Goal: Task Accomplishment & Management: Manage account settings

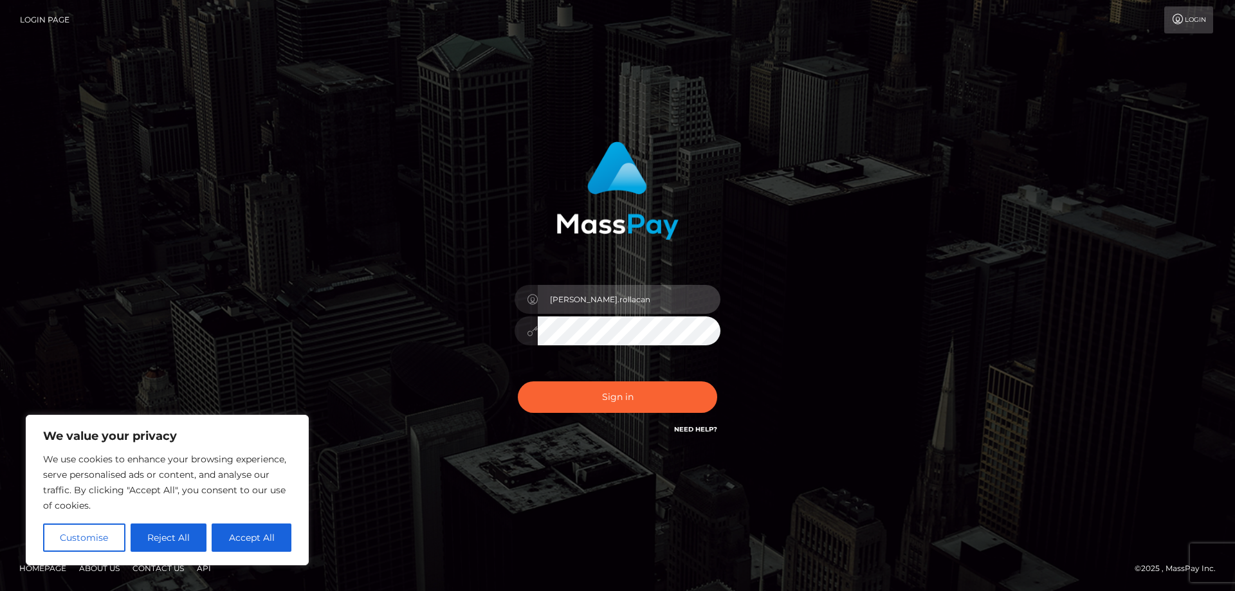
click at [633, 293] on input "alexandru.rollacan" at bounding box center [629, 299] width 183 height 29
type input "alex.wowcan"
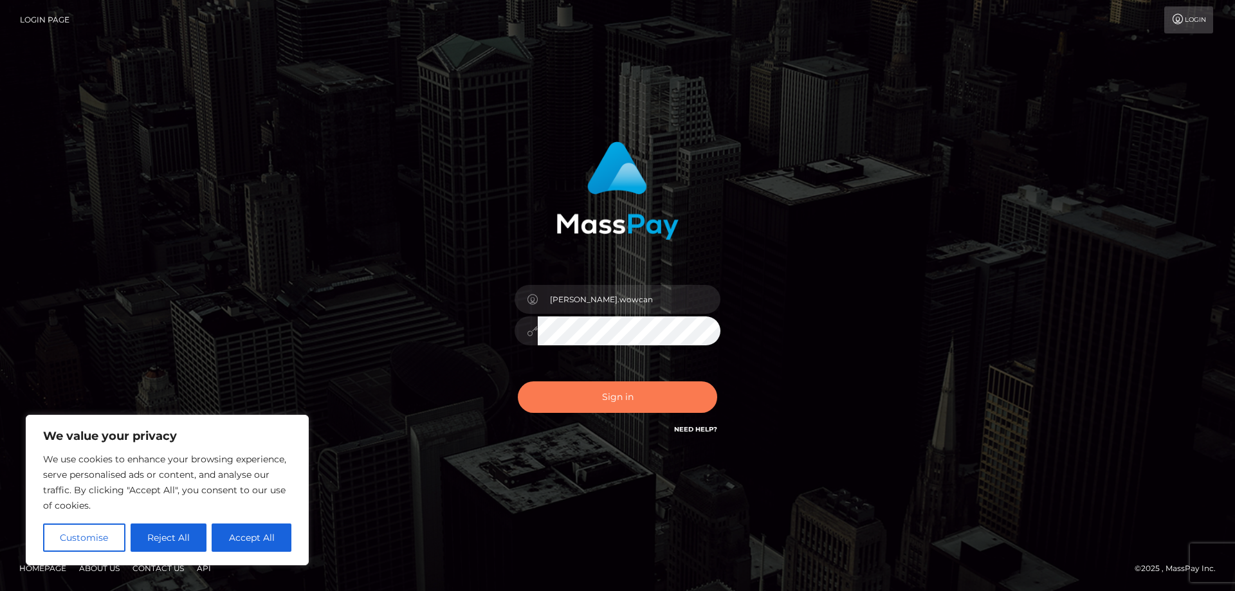
click at [648, 404] on button "Sign in" at bounding box center [617, 397] width 199 height 32
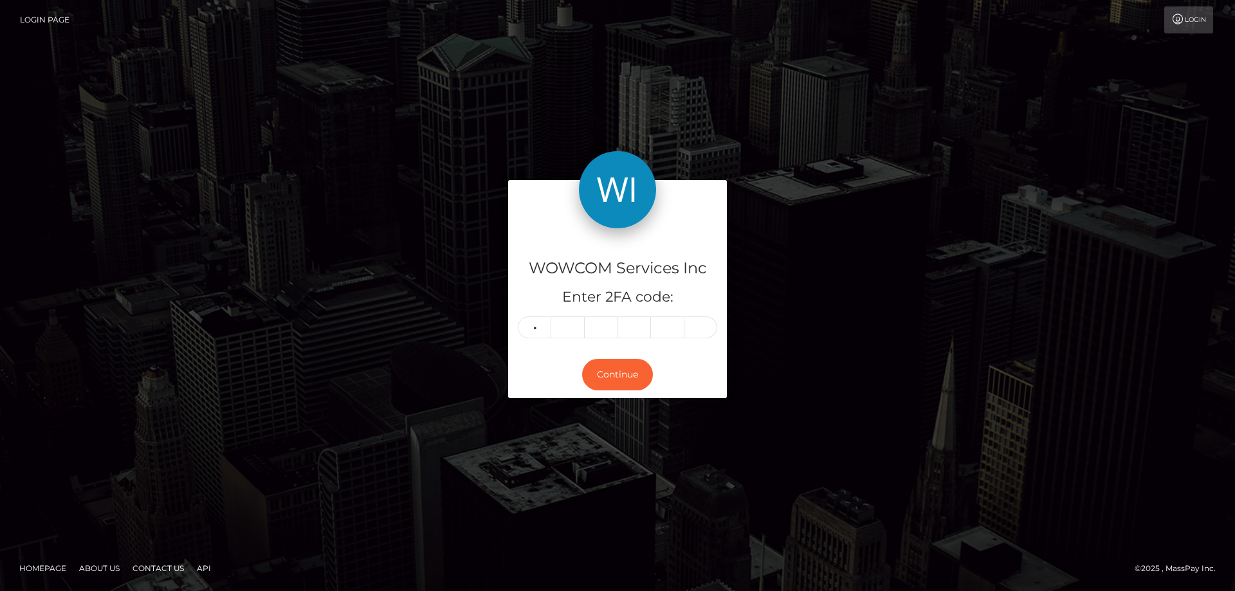
type input "9"
type input "7"
type input "4"
type input "6"
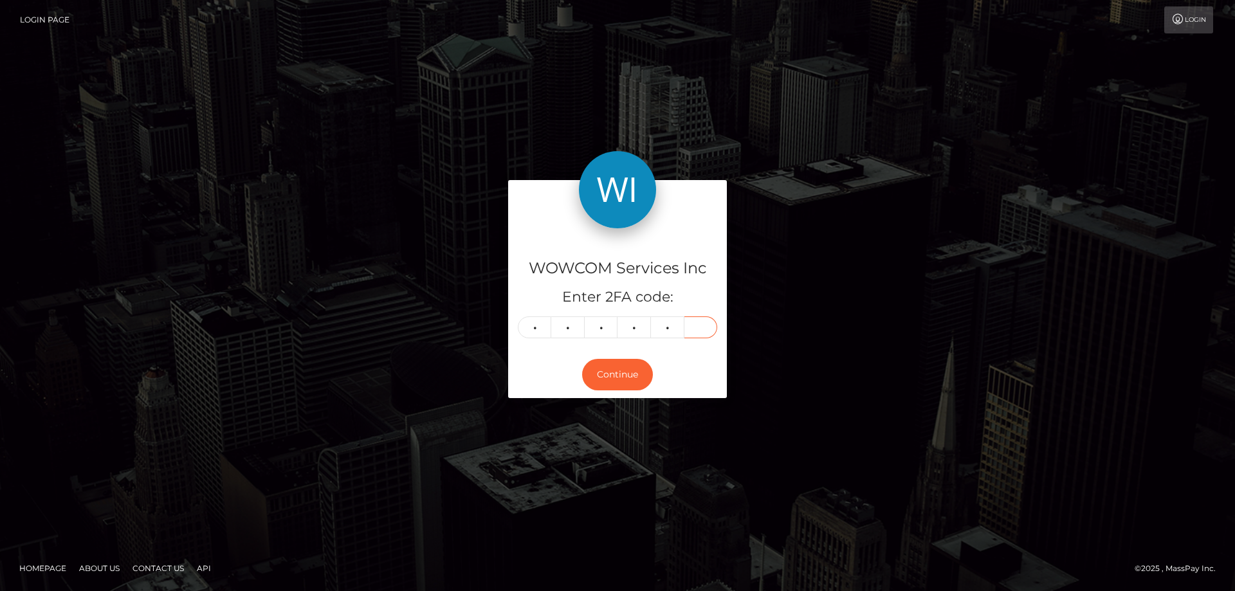
type input "7"
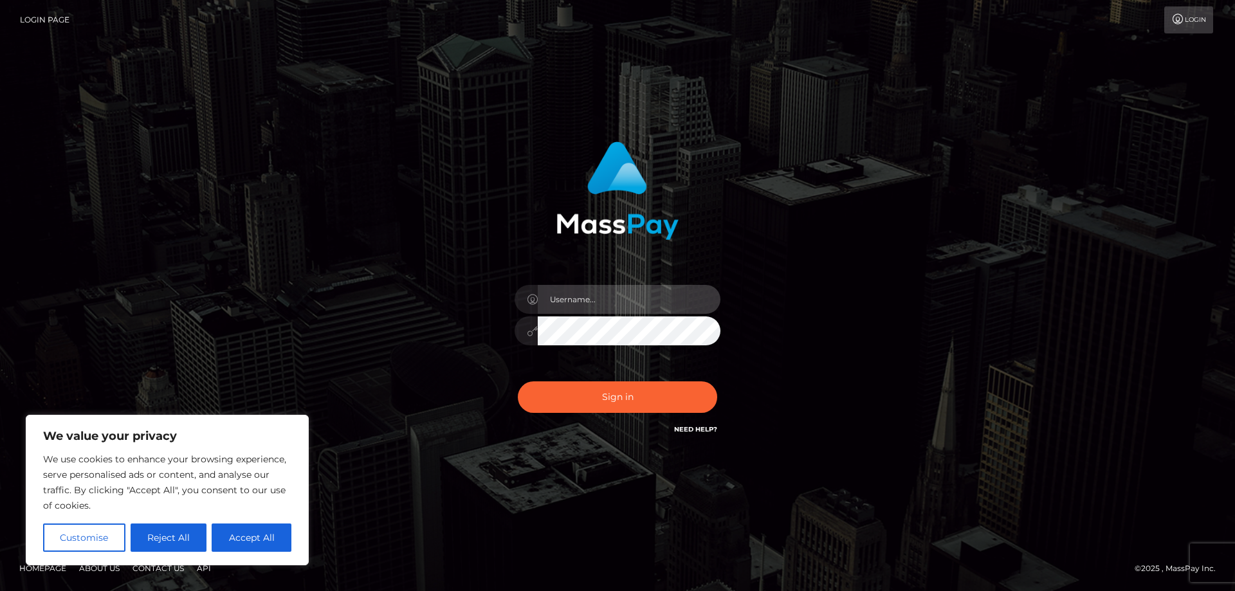
type input "[PERSON_NAME].wowcan"
click at [632, 421] on div "Sign in Need Help?" at bounding box center [617, 402] width 225 height 57
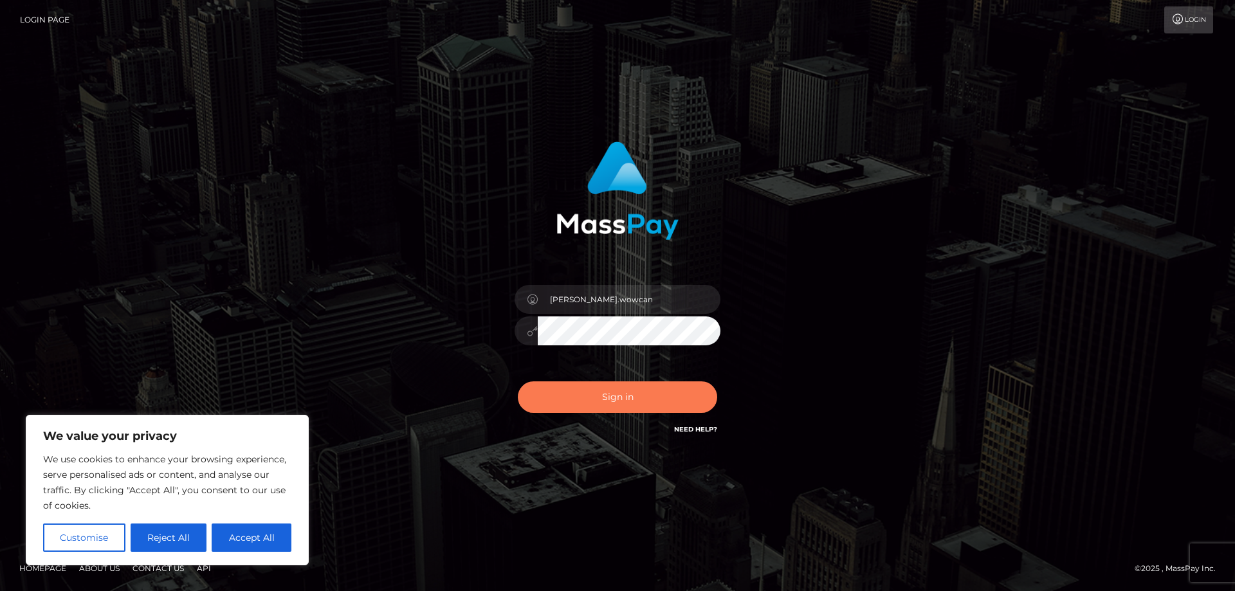
click at [628, 403] on button "Sign in" at bounding box center [617, 397] width 199 height 32
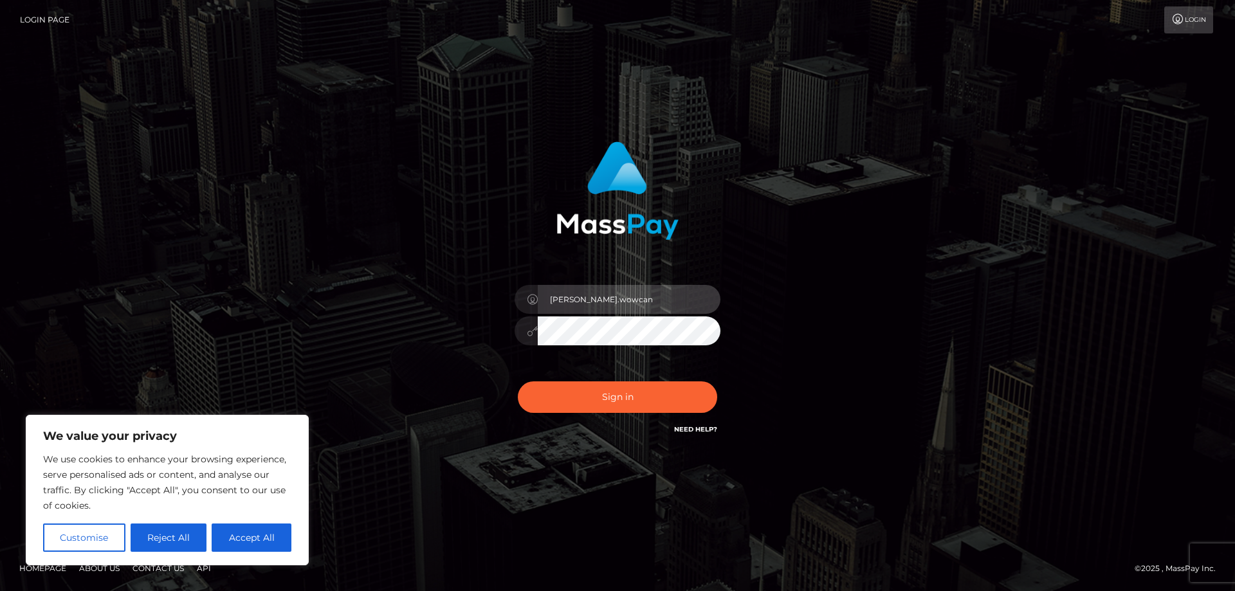
click at [602, 304] on input "alex.wowcan" at bounding box center [629, 299] width 183 height 29
click at [645, 309] on input "alex.wowcan" at bounding box center [629, 299] width 183 height 29
type input "alexandru.rollacan"
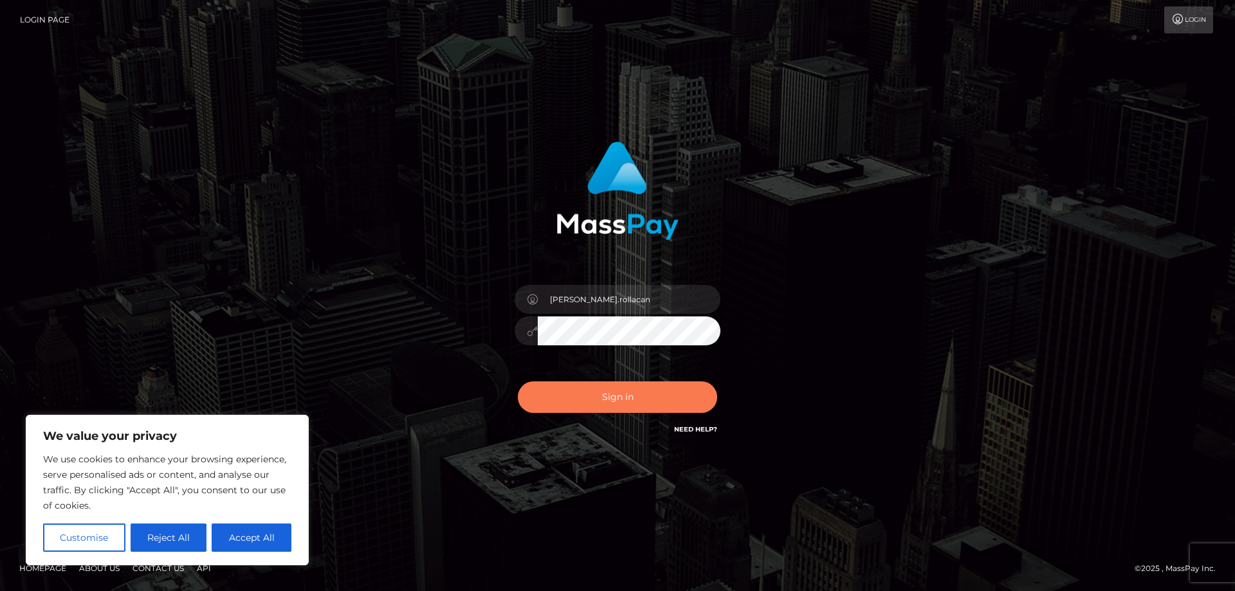
click at [625, 397] on button "Sign in" at bounding box center [617, 397] width 199 height 32
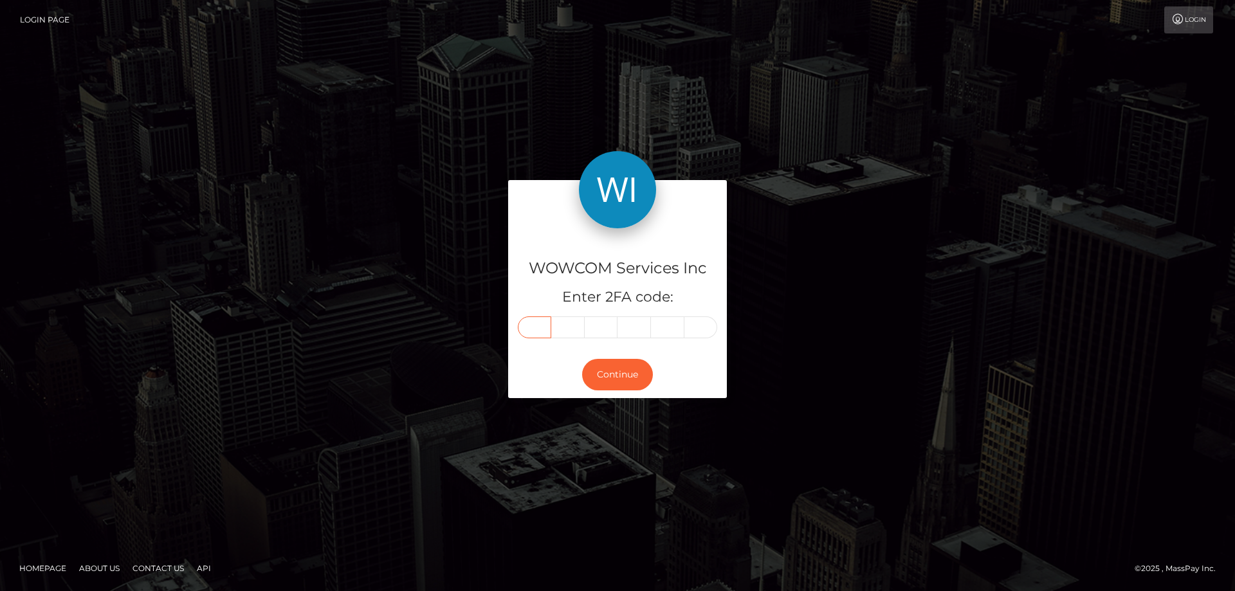
click at [534, 328] on input "text" at bounding box center [534, 327] width 33 height 22
type input "5"
type input "4"
type input "9"
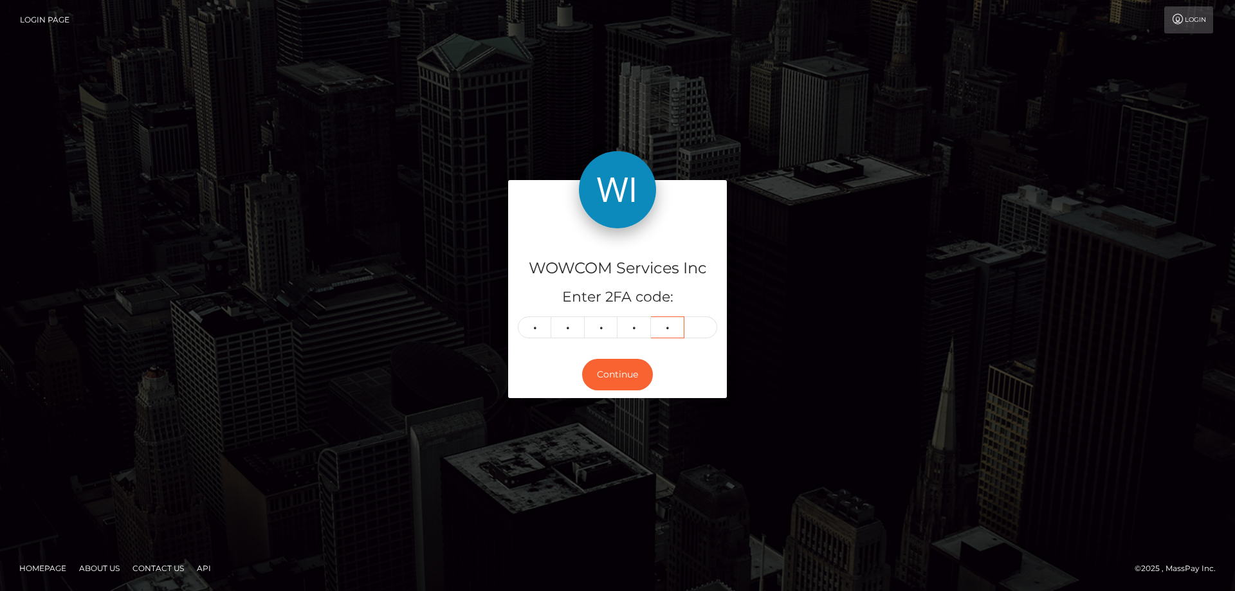
type input "4"
type input "2"
